Goal: Task Accomplishment & Management: Manage account settings

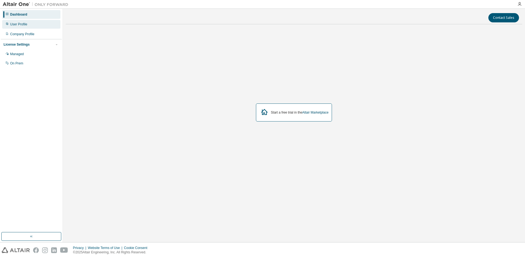
click at [33, 25] on div "User Profile" at bounding box center [31, 24] width 58 height 9
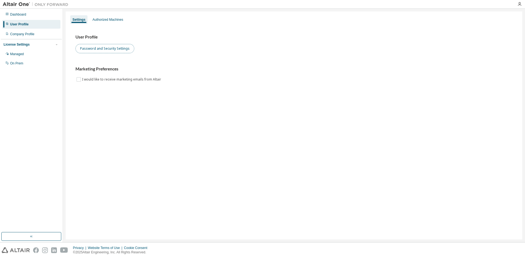
click at [110, 46] on button "Password and Security Settings" at bounding box center [104, 48] width 59 height 9
click at [113, 19] on div "Authorized Machines" at bounding box center [107, 19] width 31 height 4
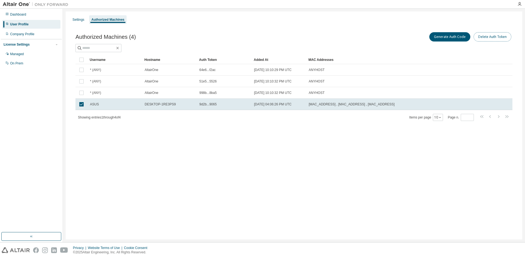
click at [487, 37] on button "Delete Auth Token" at bounding box center [493, 36] width 38 height 9
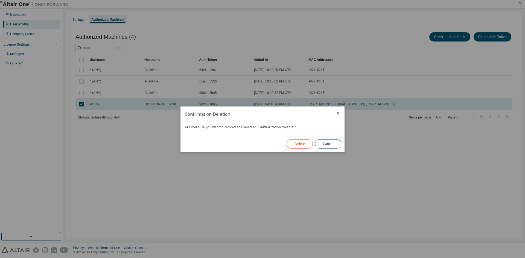
click at [301, 145] on button "Delete" at bounding box center [300, 143] width 26 height 9
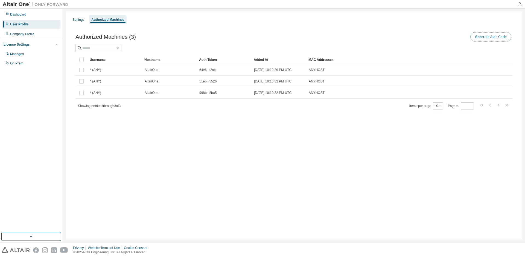
click at [480, 36] on button "Generate Auth Code" at bounding box center [490, 36] width 41 height 9
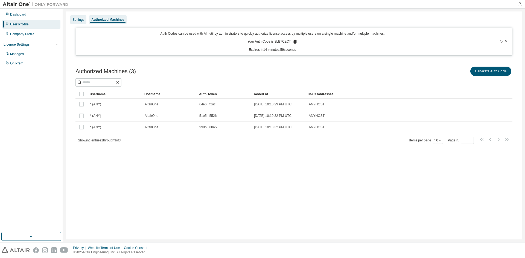
click at [85, 22] on div "Settings" at bounding box center [78, 19] width 16 height 9
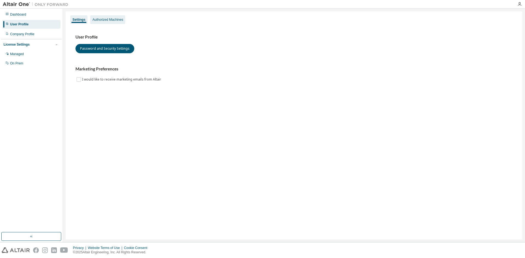
click at [97, 23] on div "Authorized Machines" at bounding box center [107, 19] width 35 height 9
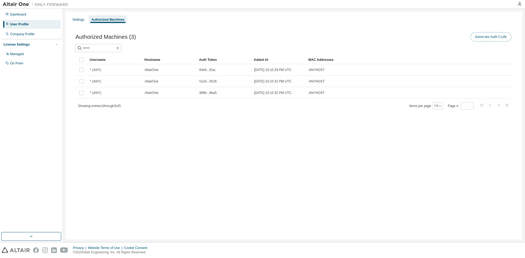
click at [480, 35] on button "Generate Auth Code" at bounding box center [490, 36] width 41 height 9
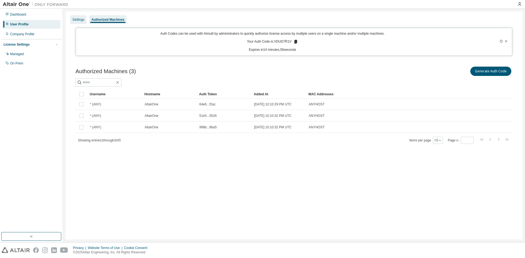
click at [75, 21] on div "Settings" at bounding box center [78, 19] width 12 height 4
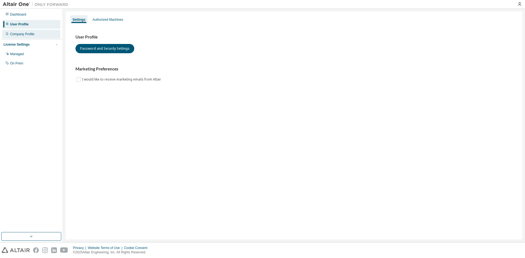
click at [47, 36] on div "Company Profile" at bounding box center [31, 34] width 58 height 9
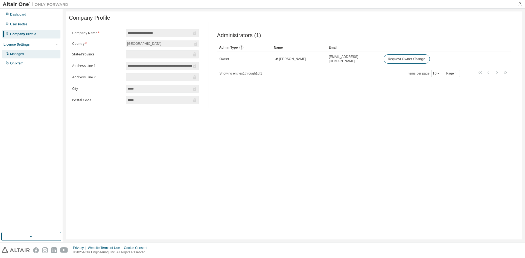
click at [41, 51] on div "Managed" at bounding box center [31, 54] width 58 height 9
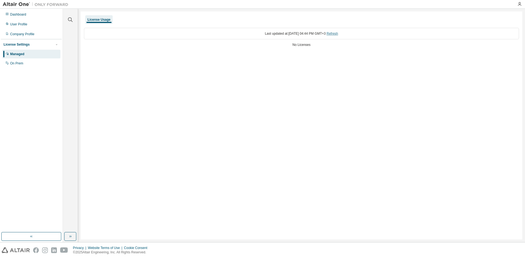
click at [335, 34] on link "Refresh" at bounding box center [331, 34] width 11 height 4
click at [28, 52] on div "Managed" at bounding box center [31, 54] width 58 height 9
click at [26, 60] on div "On Prem" at bounding box center [31, 63] width 58 height 9
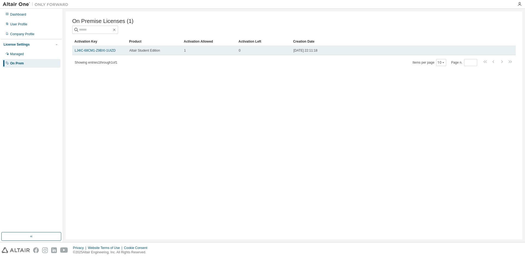
click at [171, 51] on div "Altair Student Edition" at bounding box center [154, 50] width 50 height 4
click at [165, 52] on div "Altair Student Edition" at bounding box center [154, 50] width 50 height 4
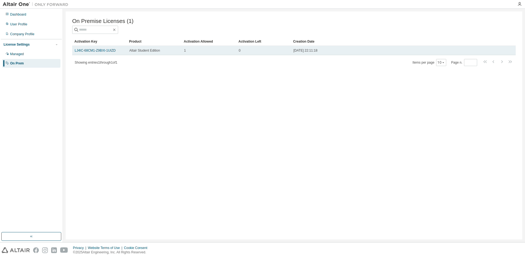
drag, startPoint x: 165, startPoint y: 52, endPoint x: 154, endPoint y: 52, distance: 10.4
click at [154, 52] on span "Altair Student Edition" at bounding box center [144, 50] width 31 height 4
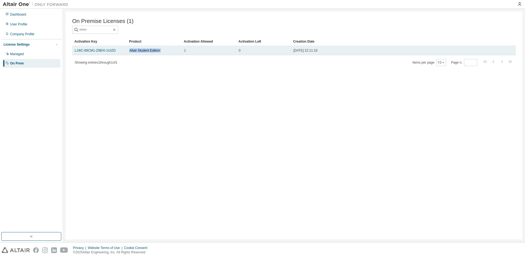
click at [154, 52] on span "Altair Student Edition" at bounding box center [144, 50] width 31 height 4
click at [177, 52] on div "Altair Student Edition" at bounding box center [154, 50] width 50 height 4
click at [223, 54] on td "1" at bounding box center [209, 50] width 55 height 9
click at [89, 50] on link "LJ4IC-68CM1-Z9BXI-1UIZD" at bounding box center [95, 51] width 41 height 4
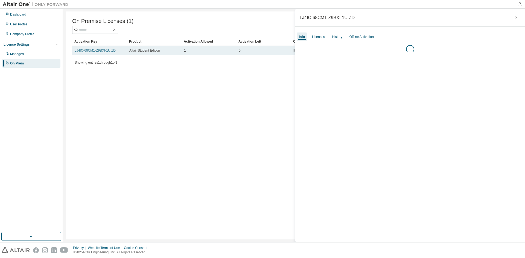
click at [89, 50] on link "LJ4IC-68CM1-Z9BXI-1UIZD" at bounding box center [95, 51] width 41 height 4
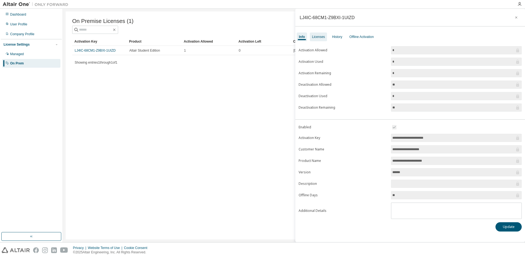
click at [325, 39] on div "Licenses" at bounding box center [318, 37] width 17 height 9
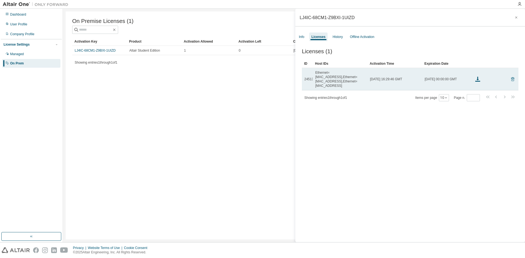
click at [512, 79] on icon at bounding box center [512, 79] width 1 height 1
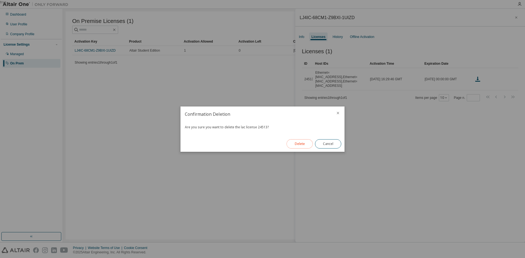
click at [303, 146] on button "Delete" at bounding box center [300, 143] width 26 height 9
click at [319, 144] on button "Close" at bounding box center [328, 143] width 26 height 9
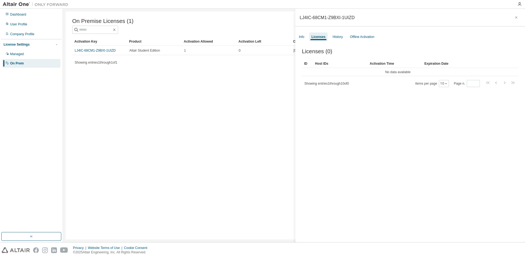
click at [168, 100] on div "On Premise Licenses (1) Clear Load Save Save As Field Operator Value Select fil…" at bounding box center [294, 125] width 457 height 228
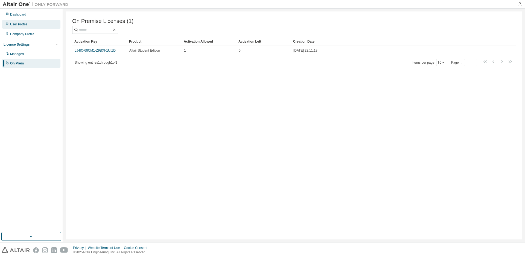
click at [39, 26] on div "User Profile" at bounding box center [31, 24] width 58 height 9
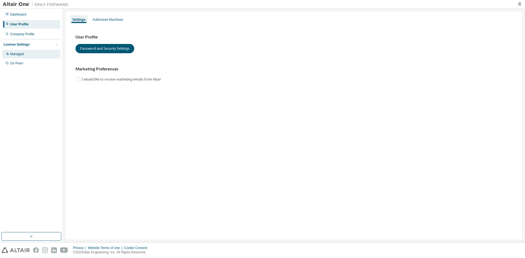
click at [27, 54] on div "Managed" at bounding box center [31, 54] width 58 height 9
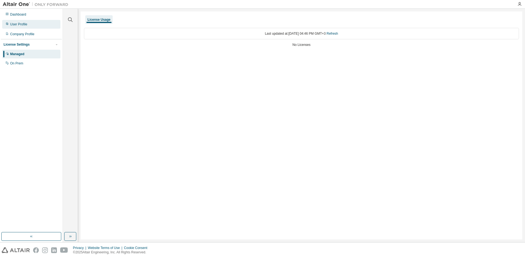
click at [30, 27] on div "User Profile" at bounding box center [31, 24] width 58 height 9
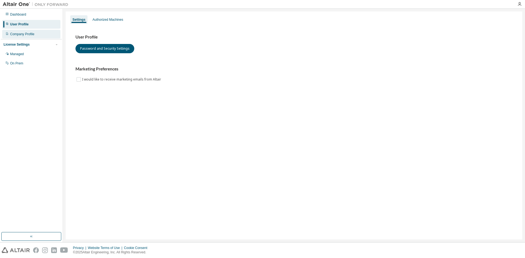
click at [31, 33] on div "Company Profile" at bounding box center [22, 34] width 24 height 4
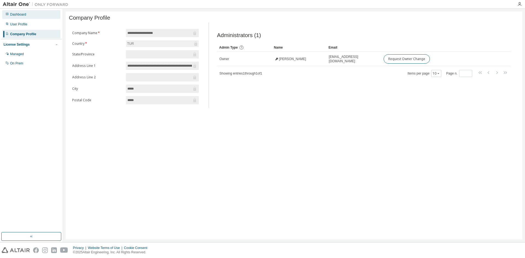
click at [37, 14] on div "Dashboard" at bounding box center [31, 14] width 58 height 9
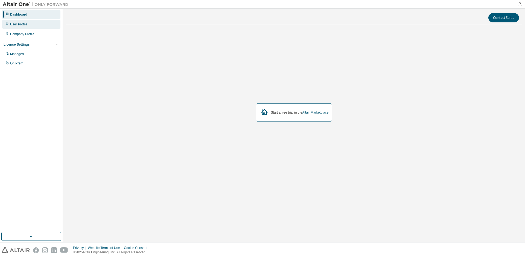
click at [36, 27] on div "User Profile" at bounding box center [31, 24] width 58 height 9
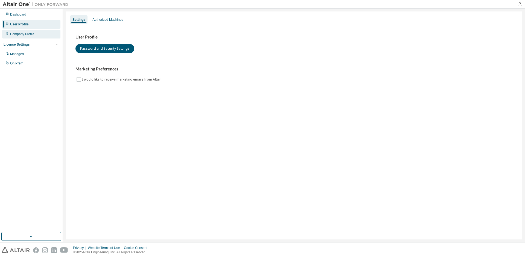
click at [35, 34] on div "Company Profile" at bounding box center [31, 34] width 58 height 9
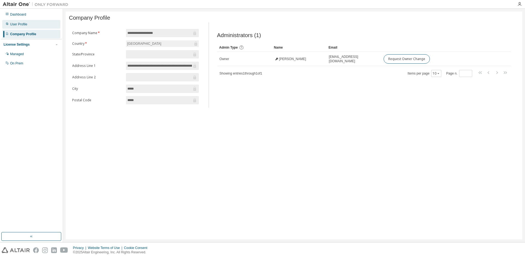
click at [34, 26] on div "User Profile" at bounding box center [31, 24] width 58 height 9
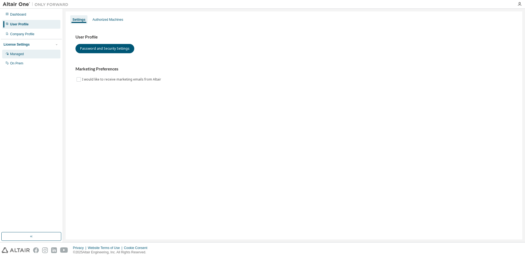
click at [40, 53] on div "Managed" at bounding box center [31, 54] width 58 height 9
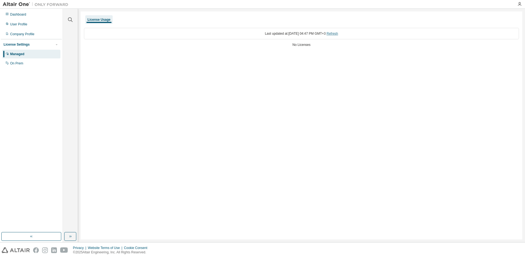
click at [338, 34] on link "Refresh" at bounding box center [331, 34] width 11 height 4
